Goal: Information Seeking & Learning: Find specific fact

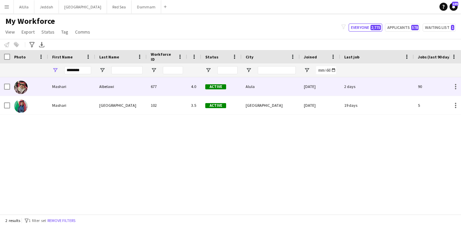
type input "*******"
click at [86, 85] on div "Mashari" at bounding box center [71, 86] width 47 height 18
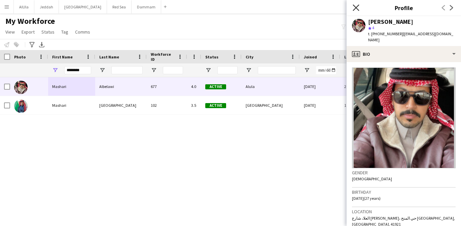
click at [355, 9] on icon "Close pop-in" at bounding box center [355, 7] width 6 height 6
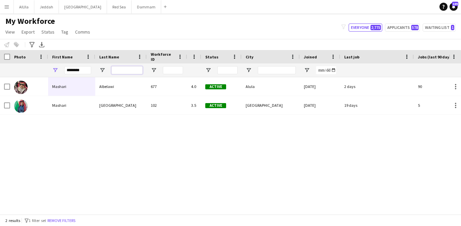
click at [132, 70] on input "Last Name Filter Input" at bounding box center [126, 70] width 31 height 8
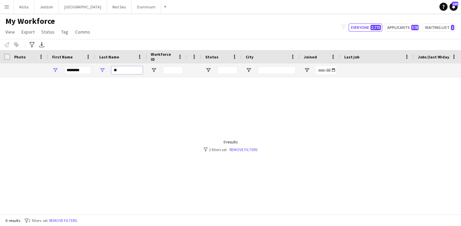
type input "*"
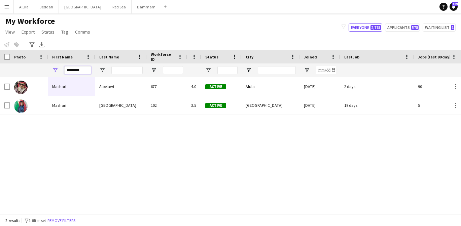
click at [82, 70] on input "*******" at bounding box center [77, 70] width 27 height 8
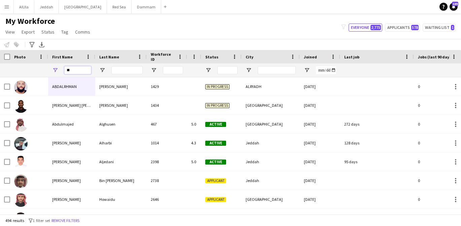
type input "*"
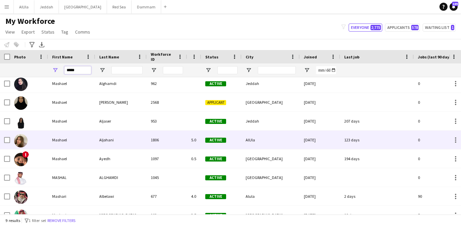
scroll to position [22, 0]
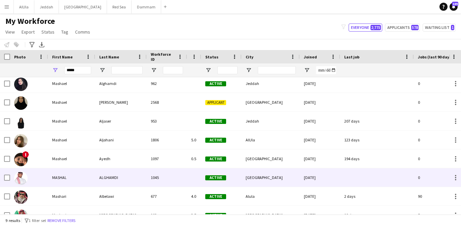
click at [82, 171] on div "MASHAL" at bounding box center [71, 177] width 47 height 18
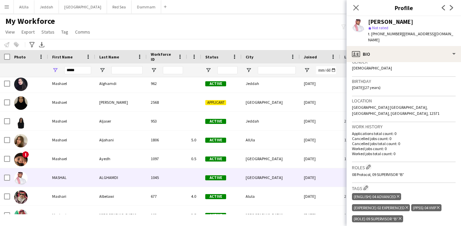
scroll to position [111, 0]
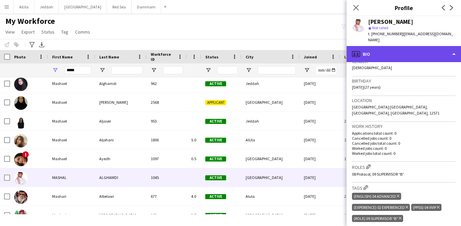
click at [391, 48] on div "profile Bio" at bounding box center [403, 54] width 114 height 16
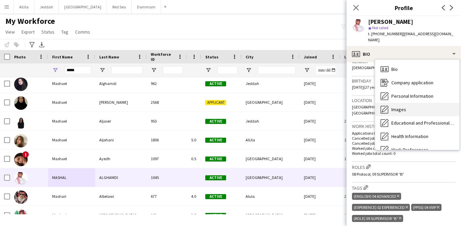
click at [394, 107] on span "Images" at bounding box center [398, 110] width 15 height 6
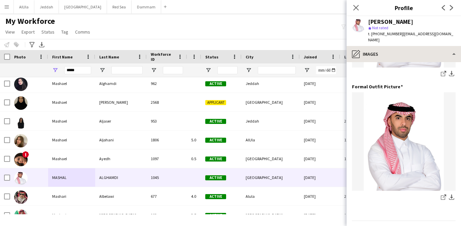
scroll to position [232, 0]
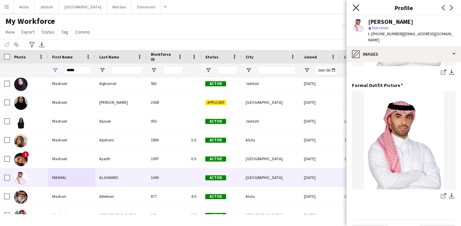
click at [356, 5] on icon "Close pop-in" at bounding box center [355, 7] width 6 height 6
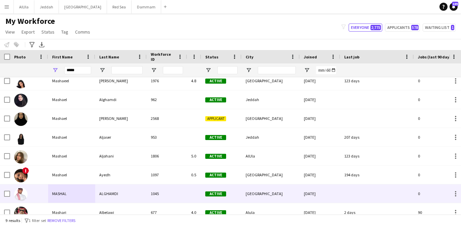
scroll to position [0, 0]
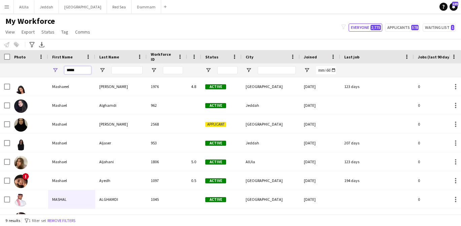
click at [81, 71] on input "*****" at bounding box center [77, 70] width 27 height 8
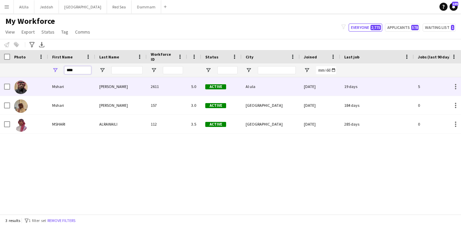
type input "****"
click at [76, 85] on div "Mshari" at bounding box center [71, 86] width 47 height 18
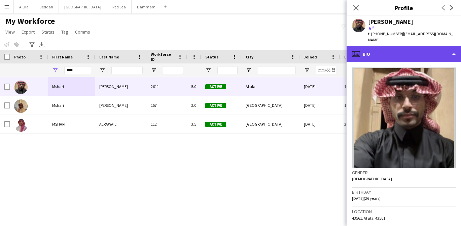
click at [381, 50] on div "profile Bio" at bounding box center [403, 54] width 114 height 16
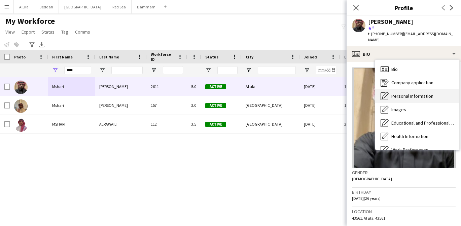
click at [396, 93] on span "Personal Information" at bounding box center [412, 96] width 42 height 6
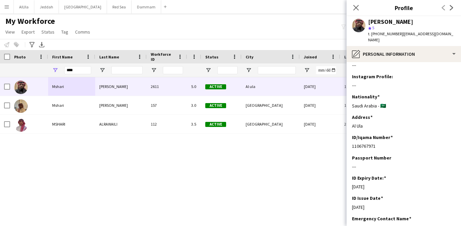
scroll to position [5, 0]
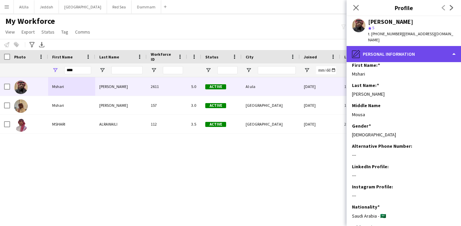
click at [381, 49] on div "pencil4 Personal Information" at bounding box center [403, 54] width 114 height 16
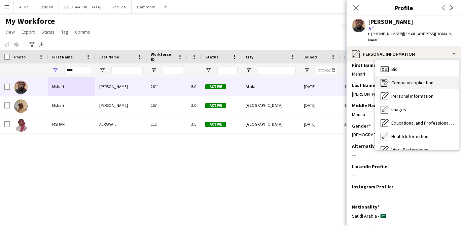
click at [402, 81] on div "Company application Company application" at bounding box center [417, 82] width 84 height 13
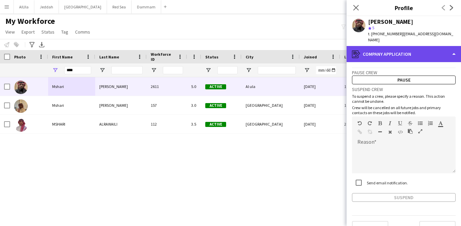
click at [392, 48] on div "register Company application" at bounding box center [403, 54] width 114 height 16
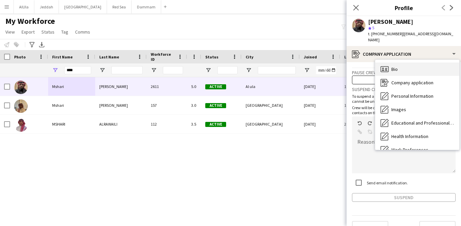
click at [395, 66] on span "Bio" at bounding box center [394, 69] width 6 height 6
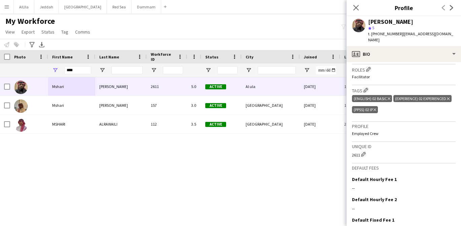
scroll to position [217, 0]
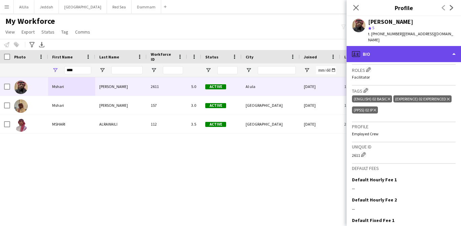
click at [387, 52] on div "profile Bio" at bounding box center [403, 54] width 114 height 16
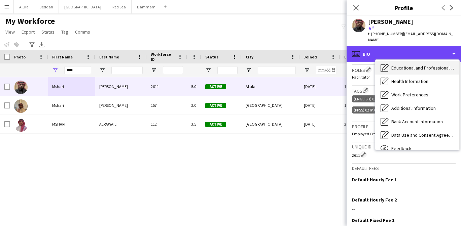
scroll to position [56, 0]
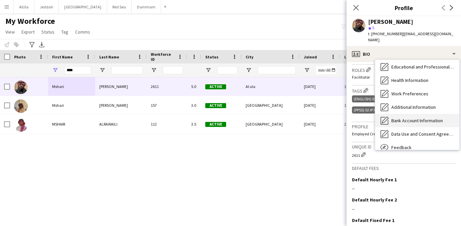
click at [402, 118] on span "Bank Account Information" at bounding box center [416, 121] width 51 height 6
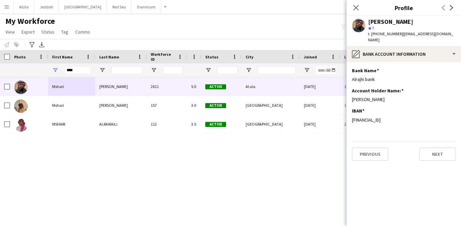
drag, startPoint x: 409, startPoint y: 114, endPoint x: 351, endPoint y: 114, distance: 58.2
click at [351, 114] on app-section-data-types "Bank Name Edit this field Alrajhi bank Account Holder Name: Edit this field [PE…" at bounding box center [403, 144] width 114 height 164
copy div "[FINANCIAL_ID]"
drag, startPoint x: 385, startPoint y: 93, endPoint x: 350, endPoint y: 95, distance: 35.3
click at [350, 95] on app-section-data-types "Bank Name Edit this field Alrajhi bank Account Holder Name: Edit this field [PE…" at bounding box center [403, 144] width 114 height 164
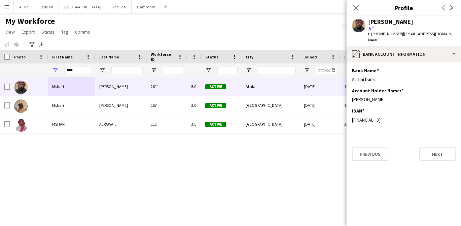
copy div "[PERSON_NAME]"
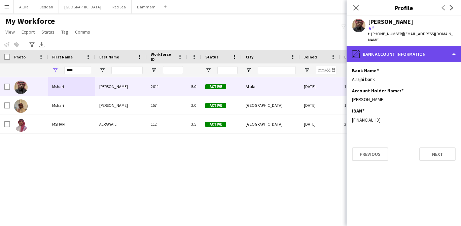
click at [384, 48] on div "pencil4 Bank Account Information" at bounding box center [403, 54] width 114 height 16
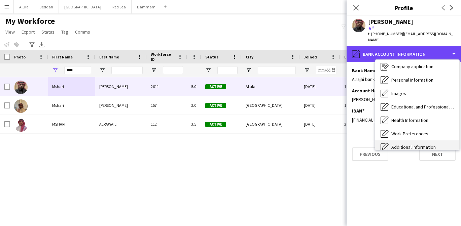
scroll to position [0, 0]
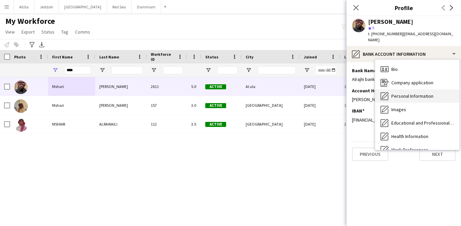
click at [403, 93] on span "Personal Information" at bounding box center [412, 96] width 42 height 6
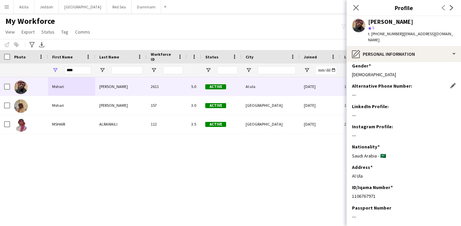
scroll to position [76, 0]
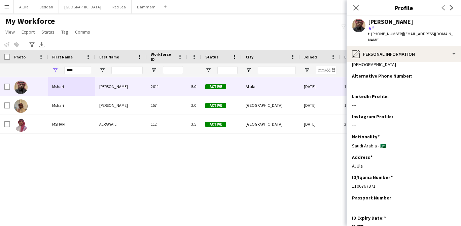
drag, startPoint x: 377, startPoint y: 180, endPoint x: 349, endPoint y: 180, distance: 27.9
click at [349, 180] on app-section-data-types "First Name: Edit this field Mshari Last Name: Edit this field [PERSON_NAME] Mid…" at bounding box center [403, 144] width 114 height 164
copy div "1106767971"
